Goal: Task Accomplishment & Management: Manage account settings

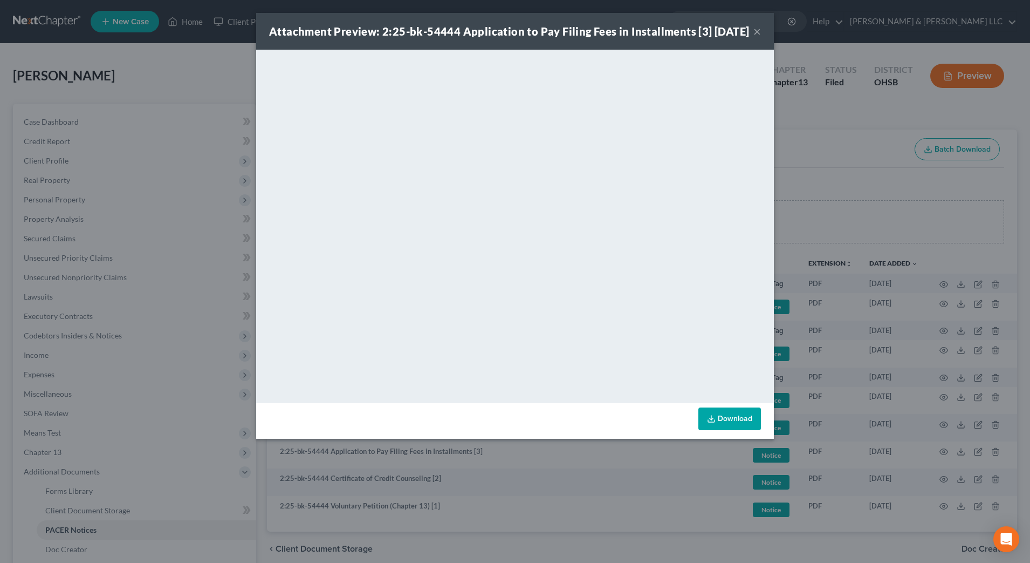
click at [749, 38] on div "Attachment Preview: 2:25-bk-54444 Application to Pay Filing Fees in Installment…" at bounding box center [509, 31] width 480 height 15
click at [755, 38] on button "×" at bounding box center [757, 31] width 8 height 13
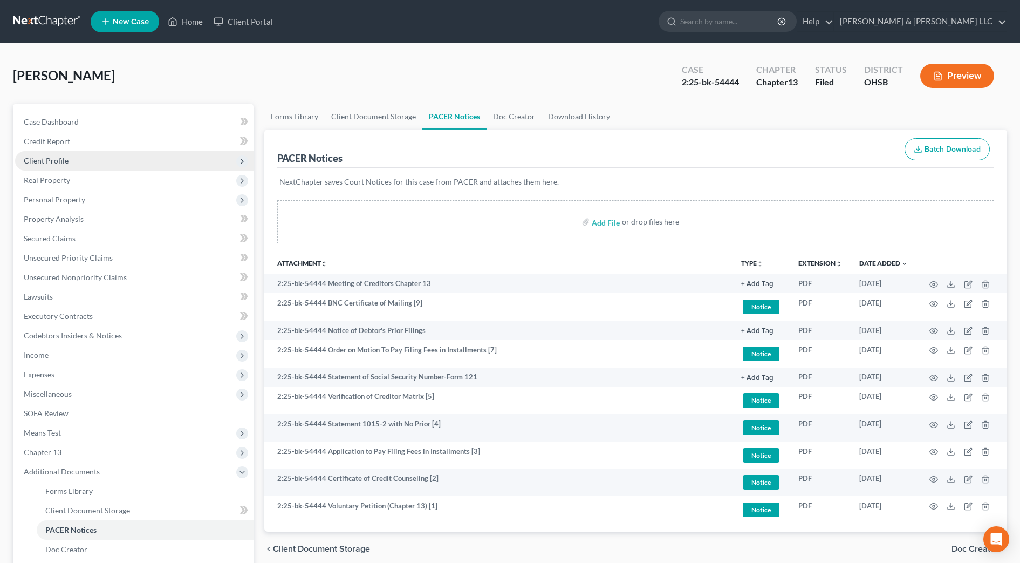
click at [92, 153] on span "Client Profile" at bounding box center [134, 160] width 238 height 19
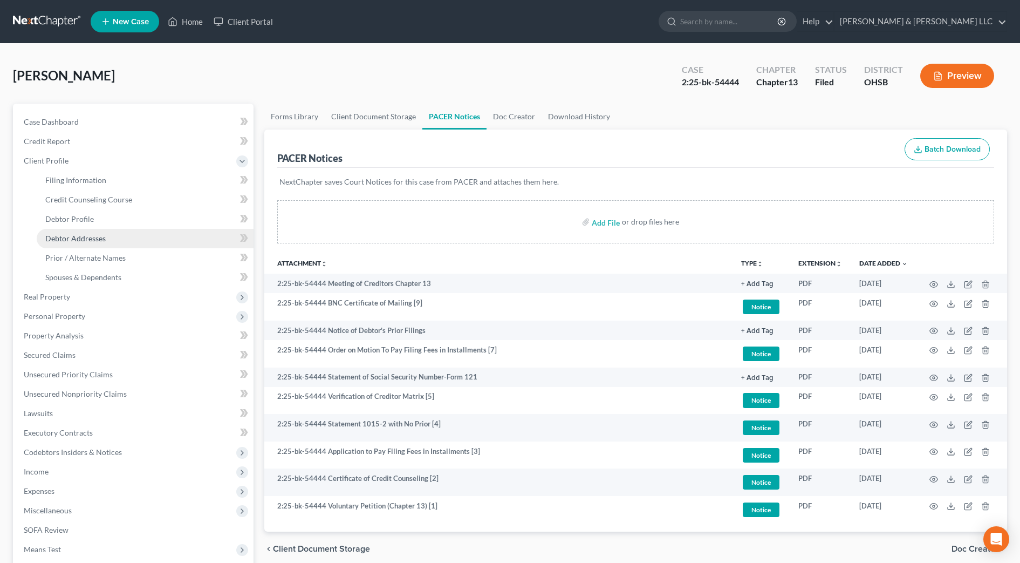
click at [107, 239] on link "Debtor Addresses" at bounding box center [145, 238] width 217 height 19
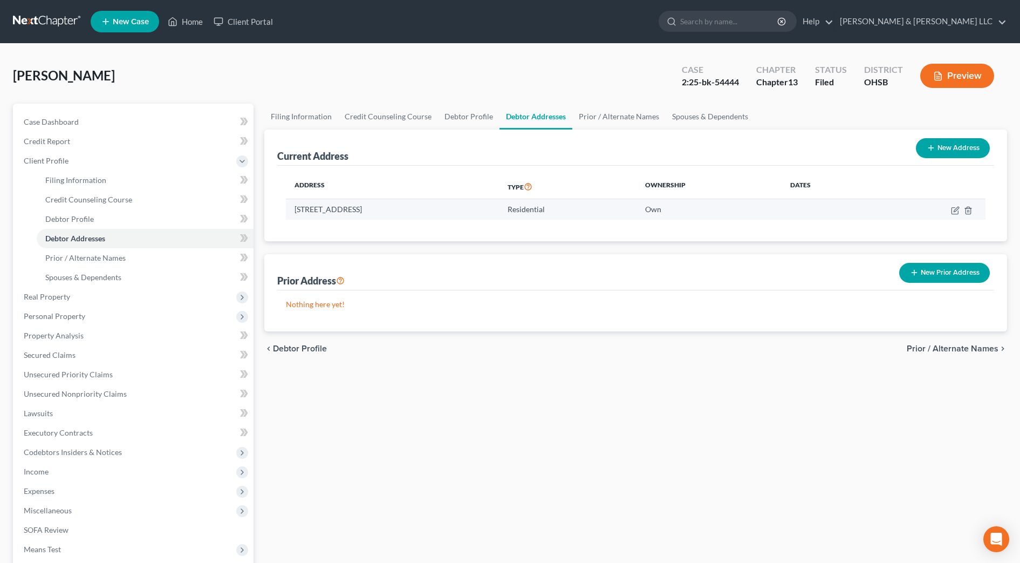
drag, startPoint x: 463, startPoint y: 209, endPoint x: 294, endPoint y: 203, distance: 168.4
click at [294, 203] on td "5317 Karst Circle, South Bloomfield, OH 43103" at bounding box center [392, 209] width 213 height 20
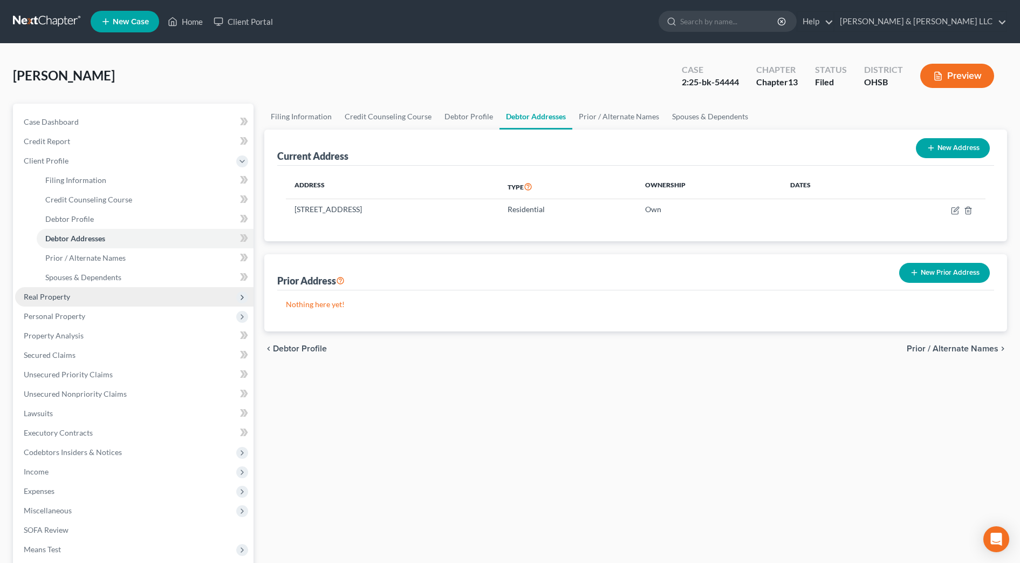
click at [72, 296] on span "Real Property" at bounding box center [134, 296] width 238 height 19
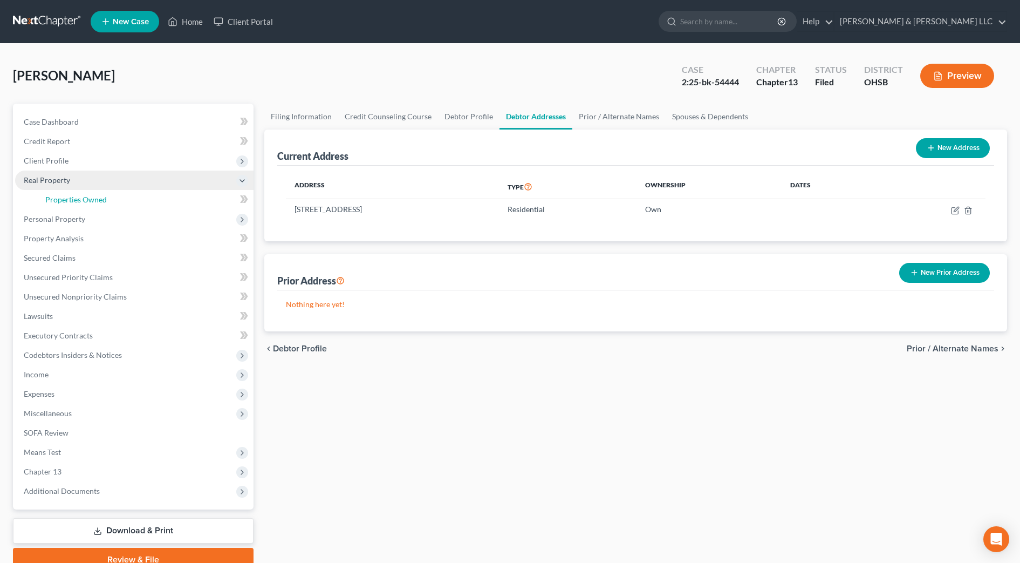
click at [90, 201] on span "Properties Owned" at bounding box center [75, 199] width 61 height 9
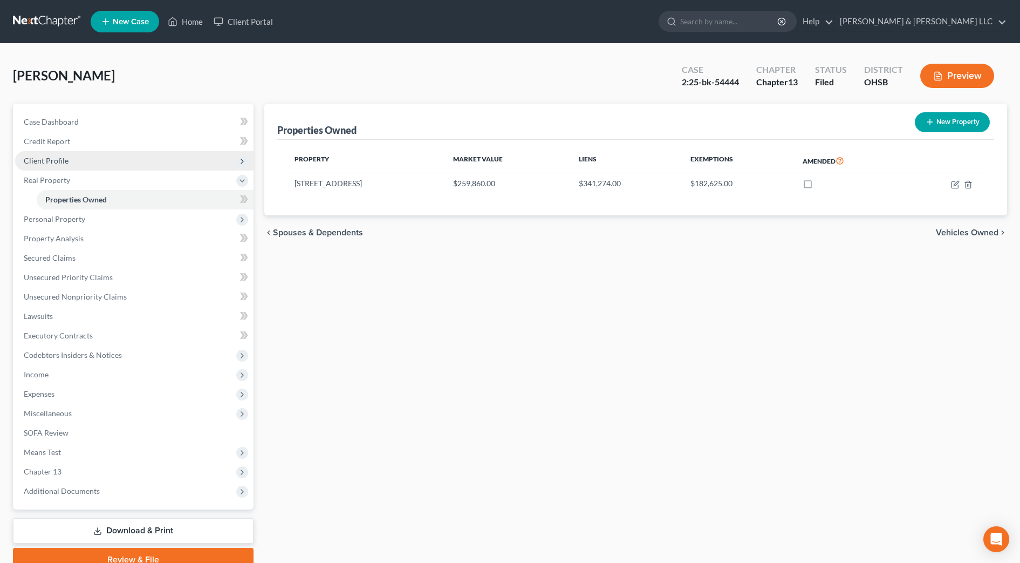
click at [81, 163] on span "Client Profile" at bounding box center [134, 160] width 238 height 19
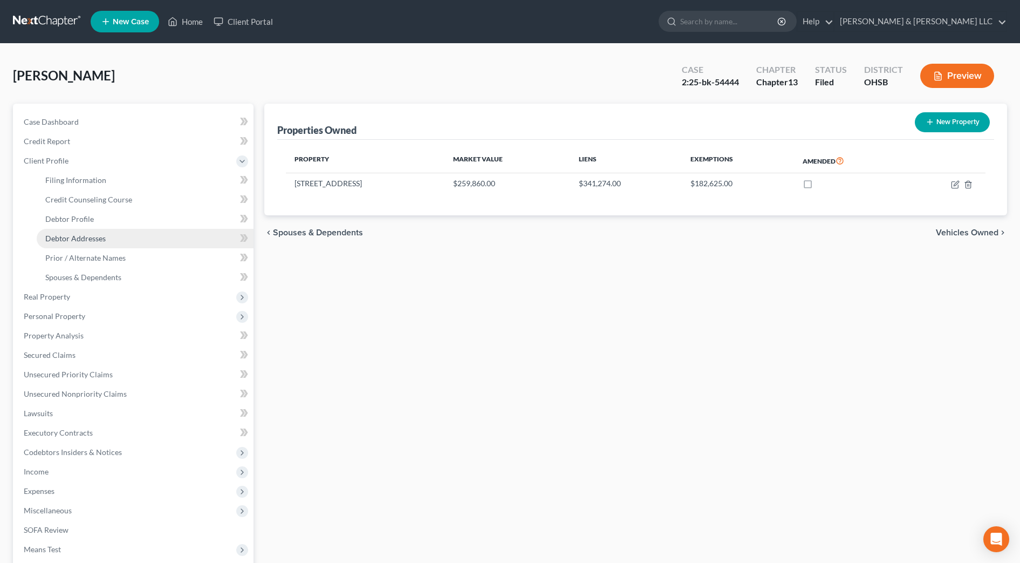
click at [91, 234] on span "Debtor Addresses" at bounding box center [75, 238] width 60 height 9
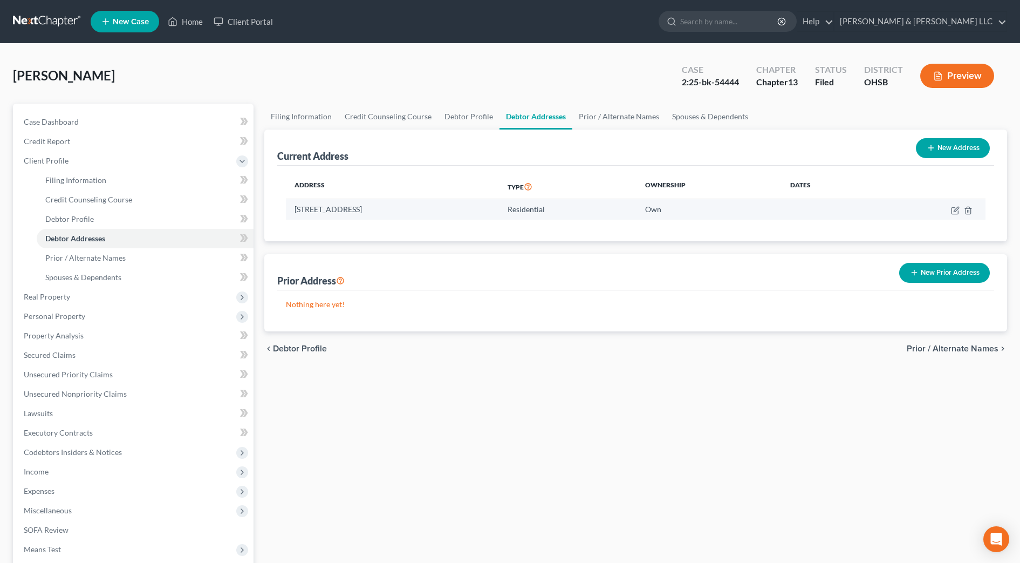
drag, startPoint x: 455, startPoint y: 209, endPoint x: 293, endPoint y: 209, distance: 161.8
click at [293, 209] on td "5317 Karst Circle, South Bloomfield, OH 43103" at bounding box center [392, 209] width 213 height 20
copy td "5317 Karst Circle, South Bloomfield, OH 43103"
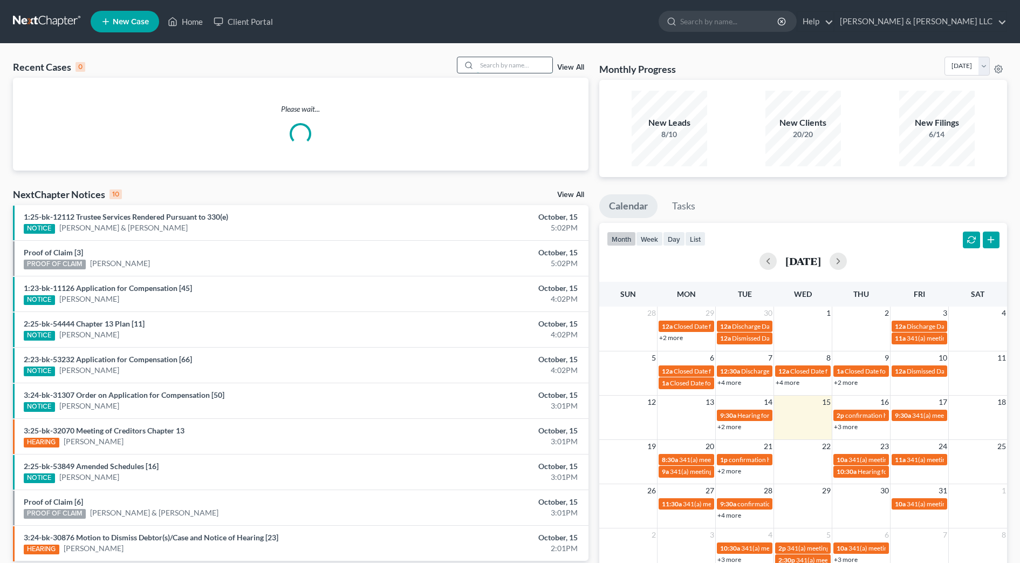
click at [520, 67] on input "search" at bounding box center [515, 65] width 76 height 16
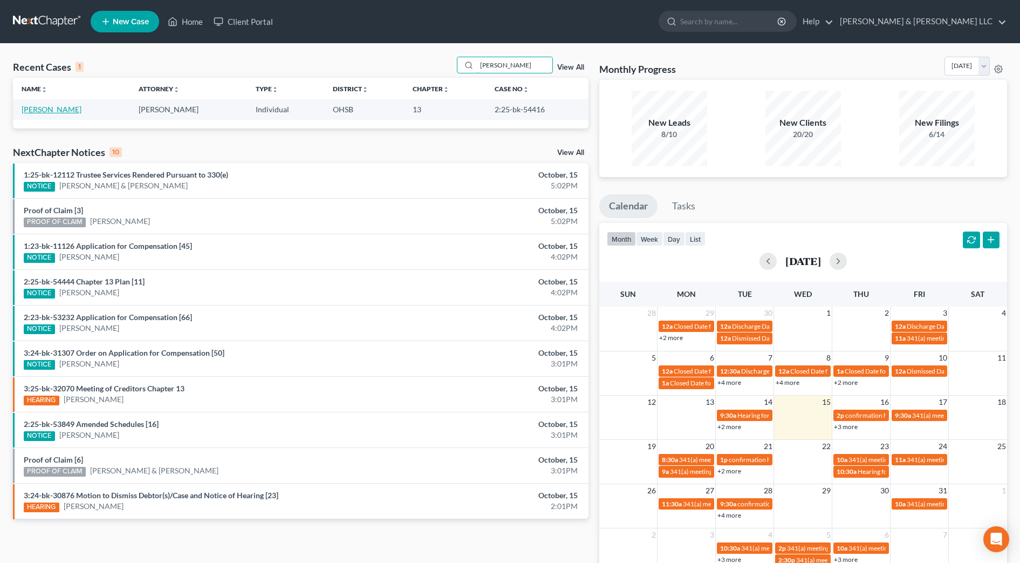
type input "[PERSON_NAME]"
click at [45, 108] on link "[PERSON_NAME]" at bounding box center [52, 109] width 60 height 9
select select "3"
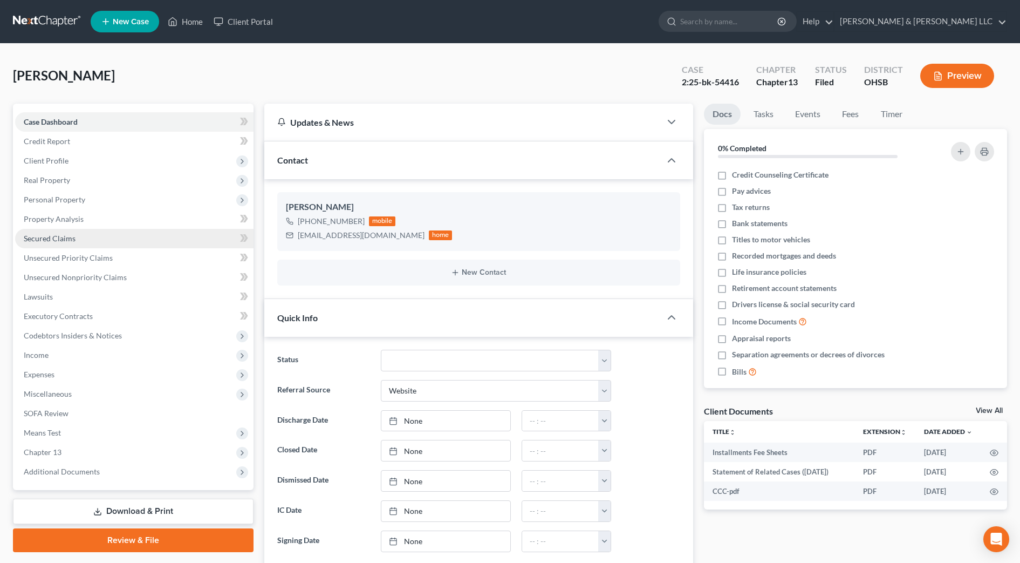
click at [91, 246] on link "Secured Claims" at bounding box center [134, 238] width 238 height 19
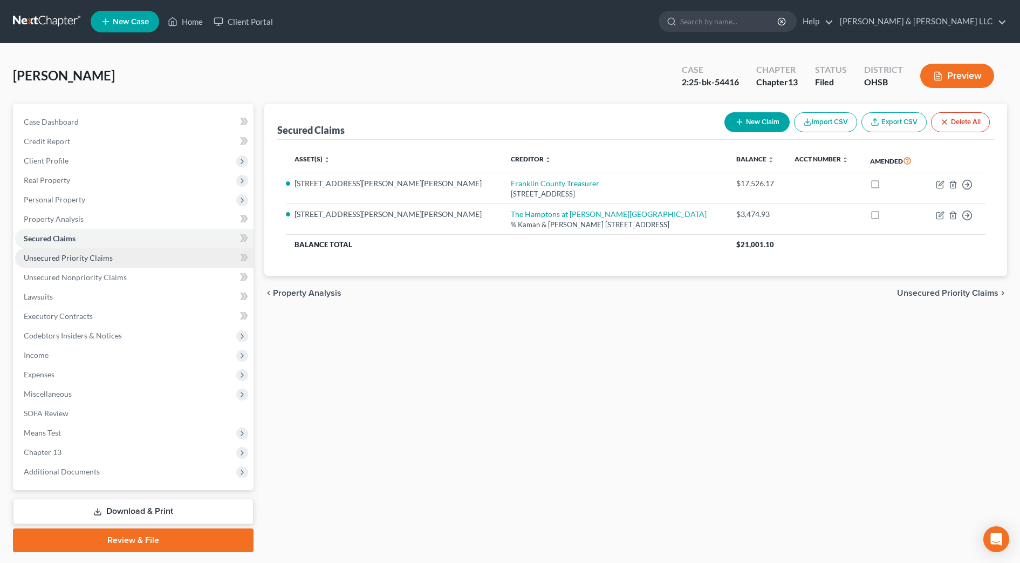
click at [91, 262] on span "Unsecured Priority Claims" at bounding box center [68, 257] width 89 height 9
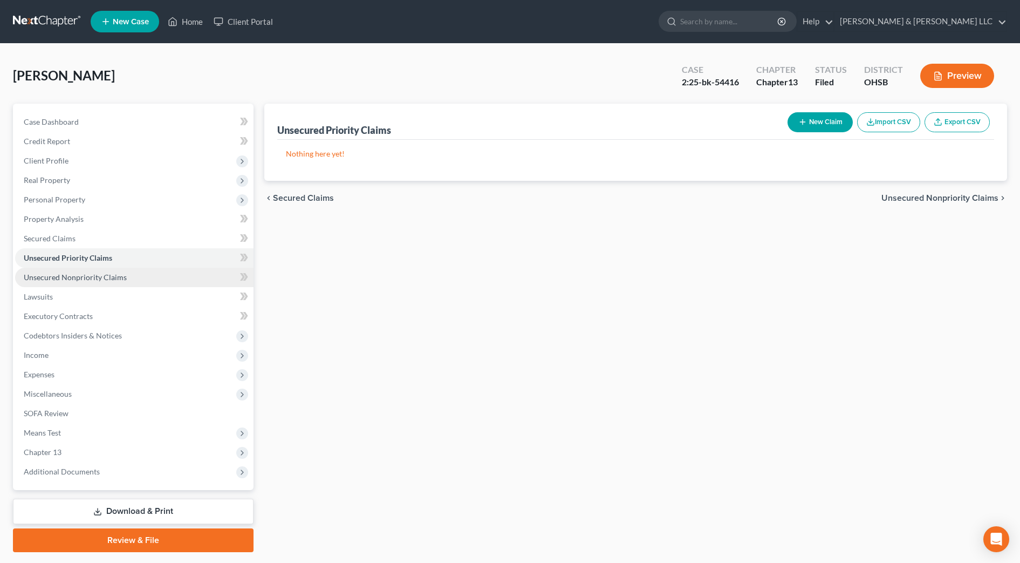
click at [93, 273] on span "Unsecured Nonpriority Claims" at bounding box center [75, 276] width 103 height 9
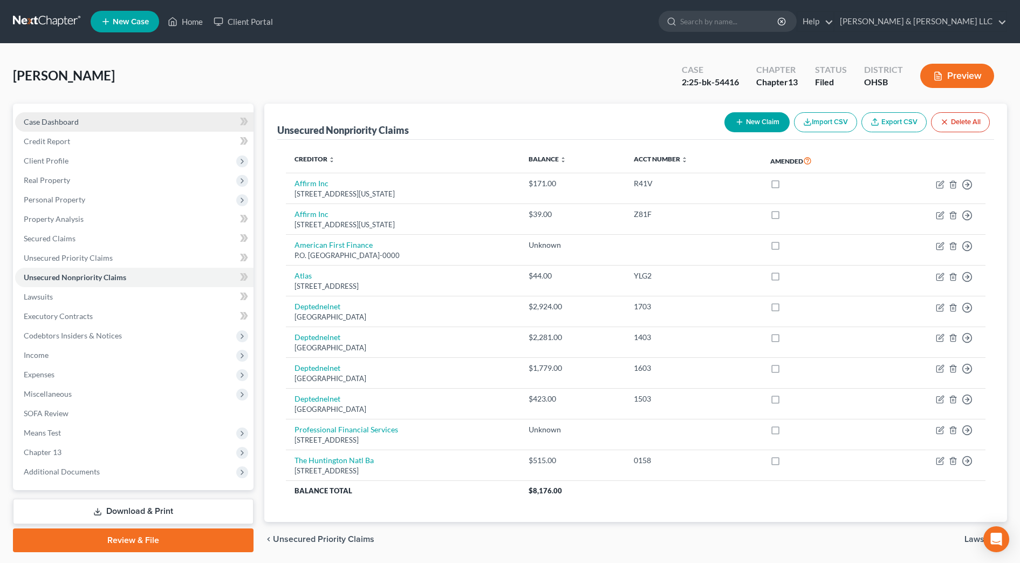
click at [57, 124] on span "Case Dashboard" at bounding box center [51, 121] width 55 height 9
select select "3"
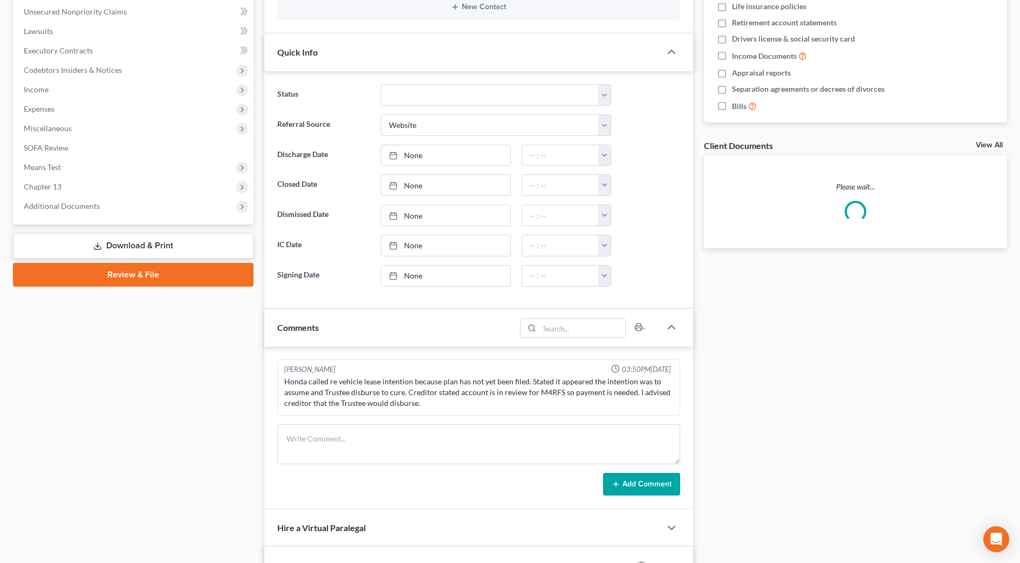
scroll to position [337, 0]
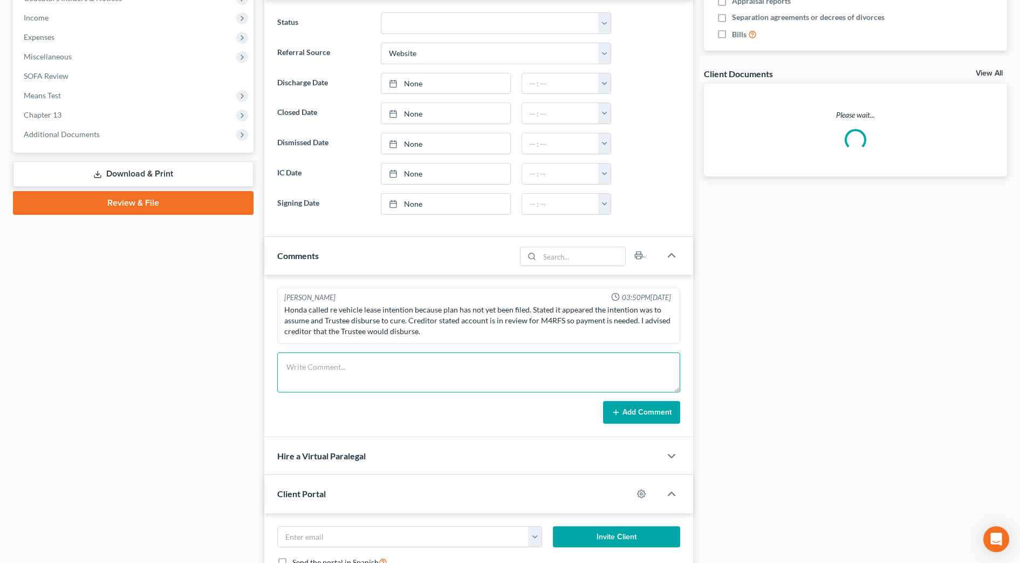
click at [306, 376] on textarea at bounding box center [478, 372] width 403 height 40
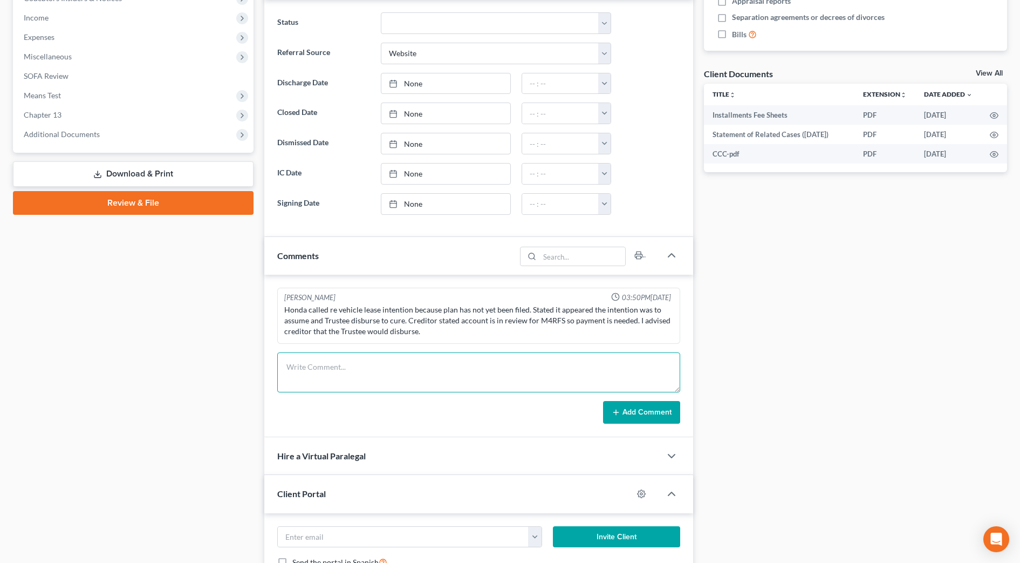
paste textarea "The following transaction was received from ^[PERSON_NAME] on [DATE] 4:40 PM ED…"
type textarea "The following transaction was received from ^[PERSON_NAME] on [DATE] 4:40 PM ED…"
click at [643, 412] on button "Add Comment" at bounding box center [641, 412] width 77 height 23
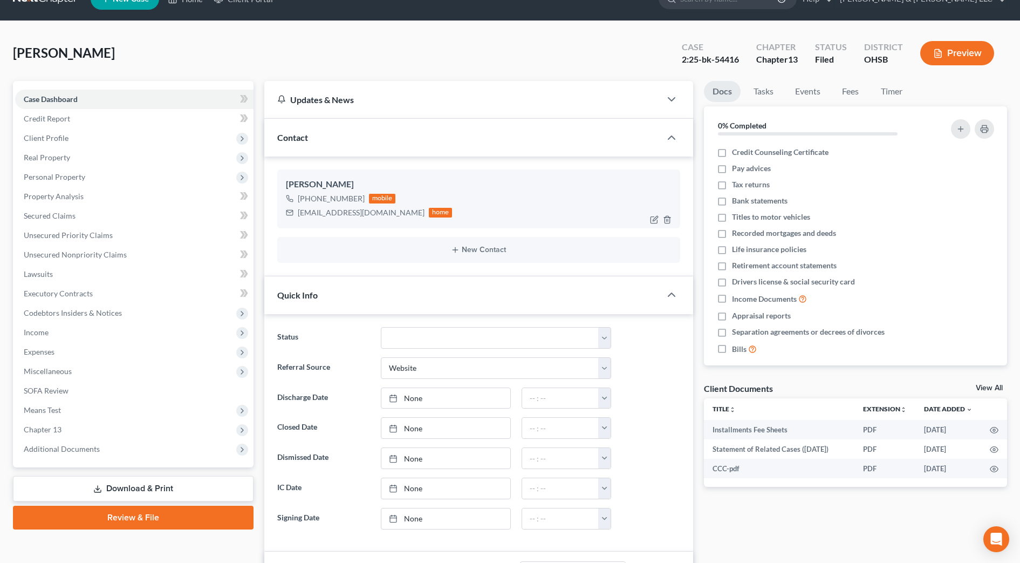
scroll to position [0, 0]
